Goal: Task Accomplishment & Management: Manage account settings

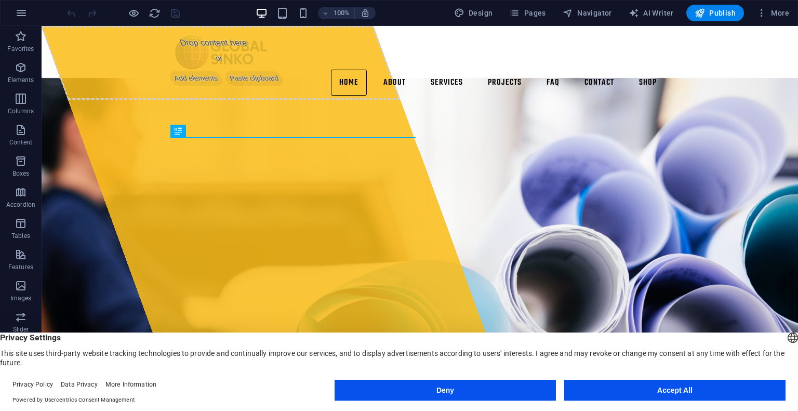
click at [682, 390] on button "Accept All" at bounding box center [674, 390] width 221 height 21
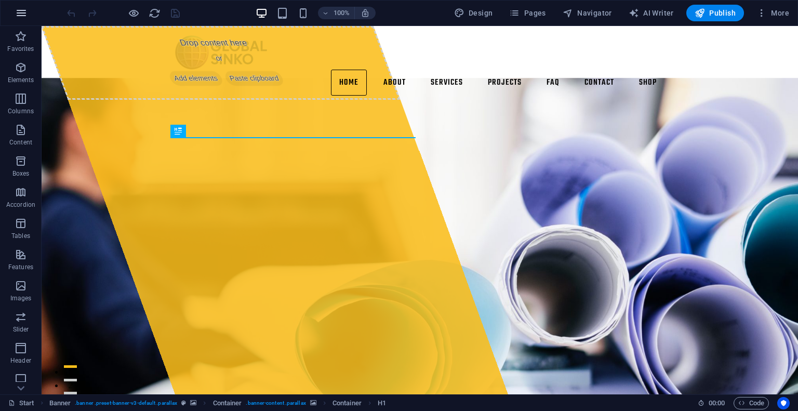
click at [22, 10] on icon "button" at bounding box center [21, 13] width 12 height 12
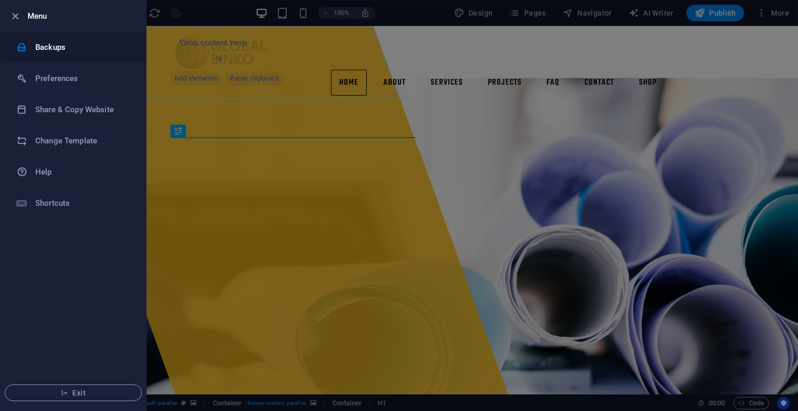
click at [50, 47] on h6 "Backups" at bounding box center [83, 47] width 96 height 12
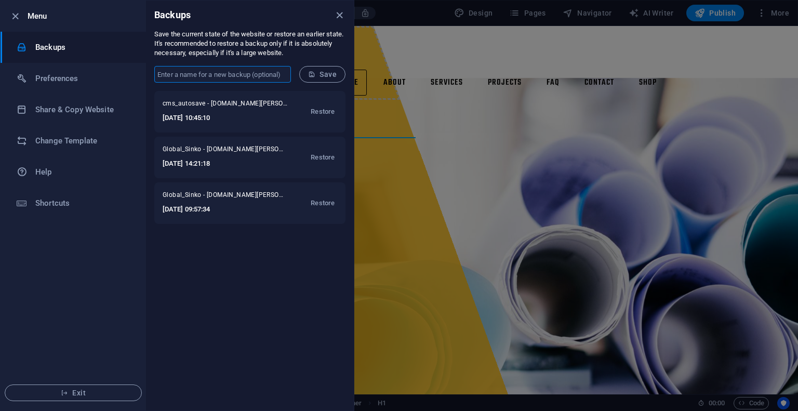
click at [253, 70] on input "text" at bounding box center [222, 74] width 137 height 17
type input "global"
click at [327, 74] on span "Save" at bounding box center [322, 74] width 29 height 8
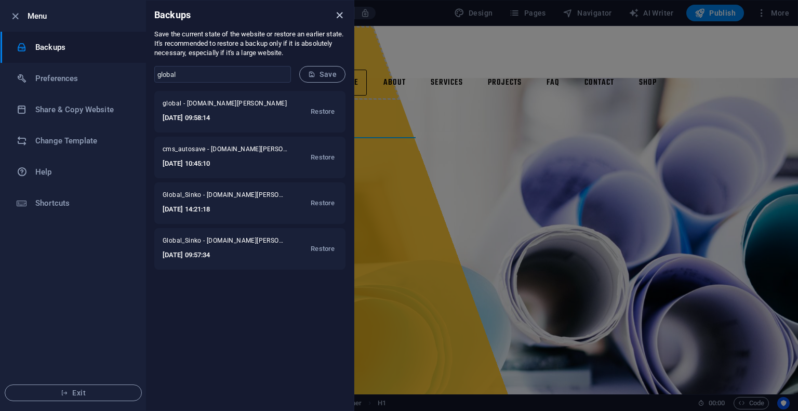
click at [340, 12] on icon "close" at bounding box center [340, 15] width 12 height 12
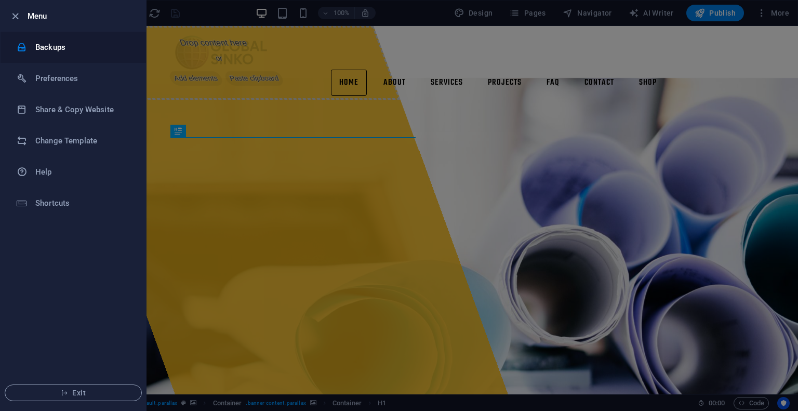
click at [63, 47] on h6 "Backups" at bounding box center [83, 47] width 96 height 12
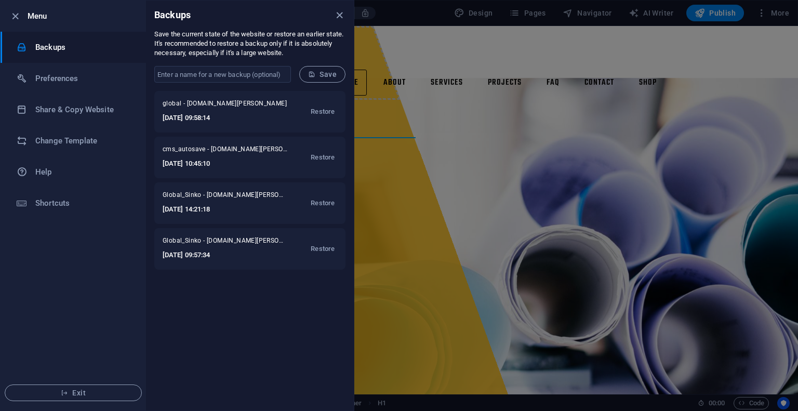
click at [63, 47] on h6 "Backups" at bounding box center [83, 47] width 96 height 12
click at [90, 110] on h6 "Share & Copy Website" at bounding box center [83, 109] width 96 height 12
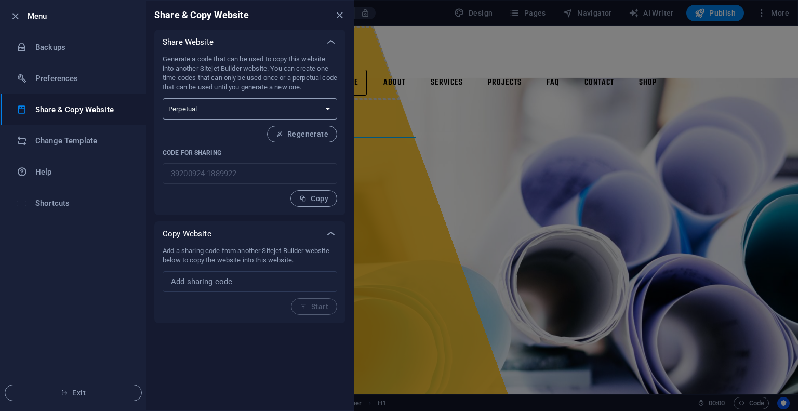
click at [249, 110] on select "One-time Perpetual" at bounding box center [250, 108] width 175 height 21
click at [252, 286] on input "text" at bounding box center [250, 281] width 175 height 21
